Goal: Task Accomplishment & Management: Use online tool/utility

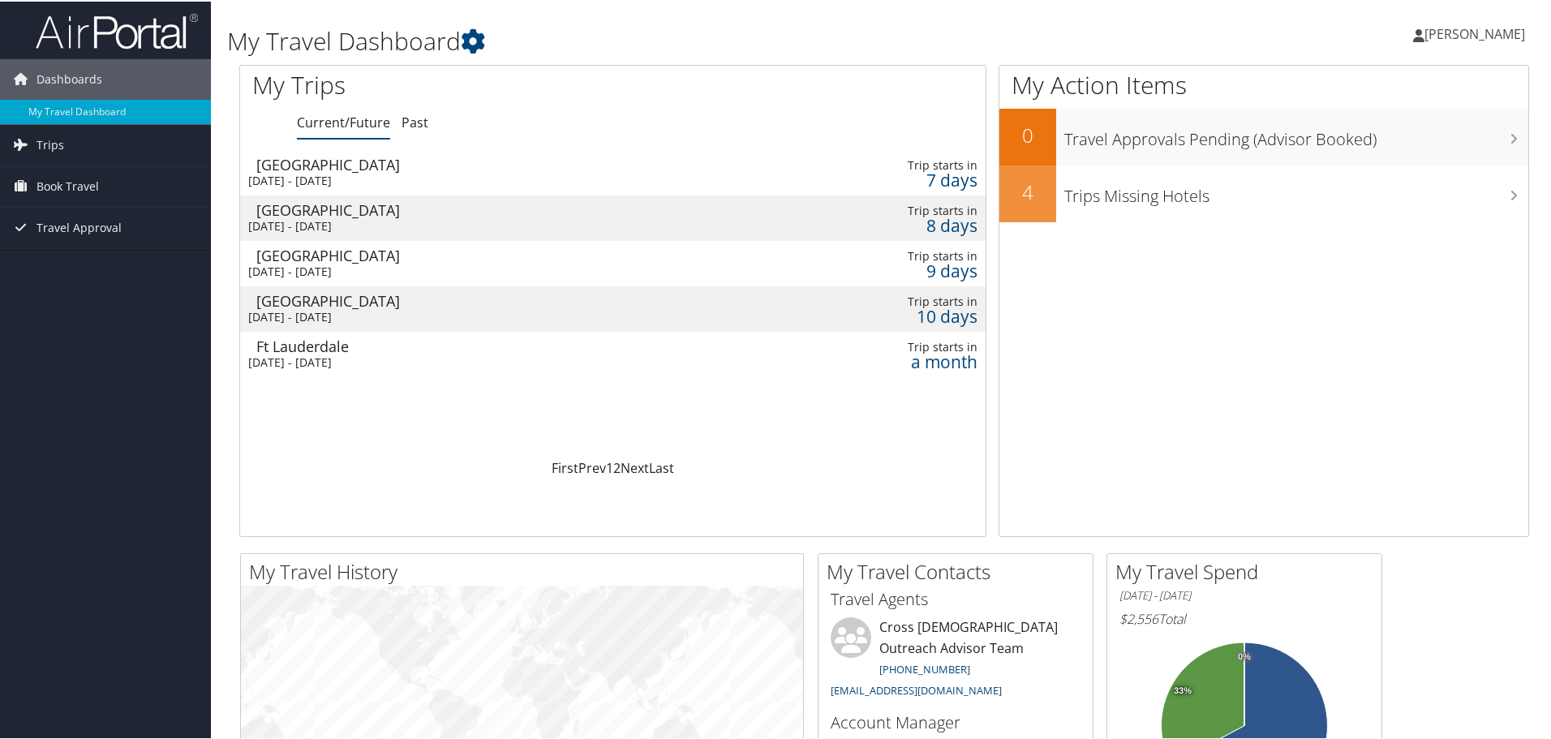
click at [310, 354] on div "Sat 4 Oct 2025 - Thu 9 Oct 2025" at bounding box center [481, 361] width 466 height 15
click at [335, 354] on div "Sat 4 Oct 2025 - Thu 9 Oct 2025" at bounding box center [481, 361] width 466 height 15
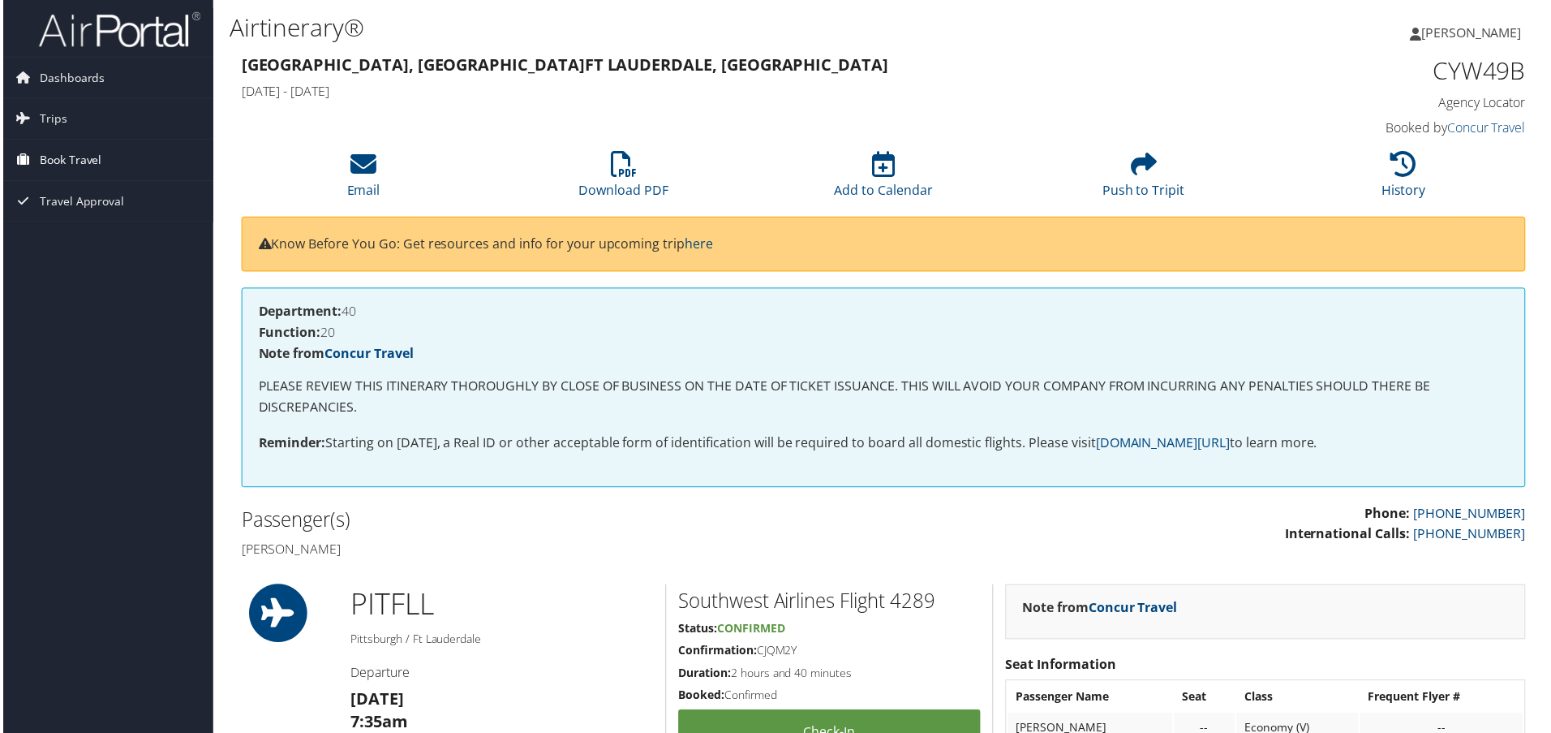
click at [67, 168] on span "Book Travel" at bounding box center [68, 160] width 62 height 41
click at [84, 240] on link "Book/Manage Online Trips" at bounding box center [105, 242] width 211 height 24
